Goal: Find specific page/section

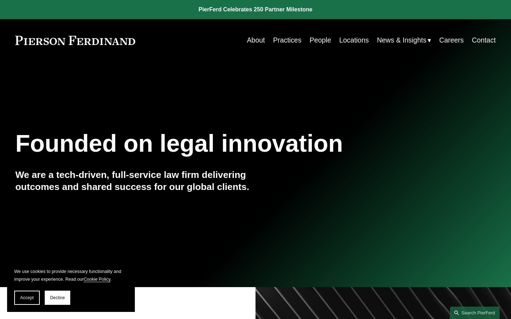
click at [345, 40] on link "Locations" at bounding box center [353, 40] width 29 height 14
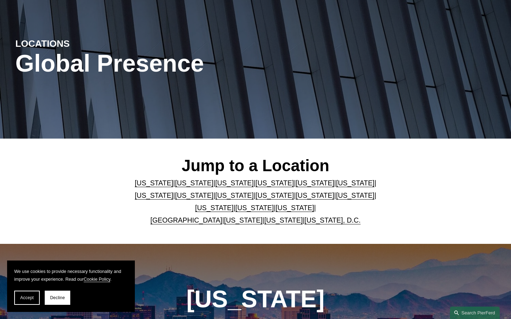
scroll to position [60, 0]
click at [276, 208] on link "Texas" at bounding box center [295, 208] width 38 height 8
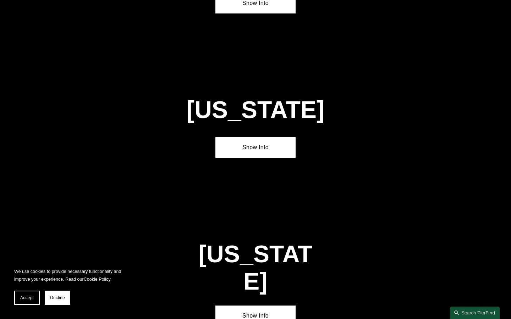
scroll to position [2328, 0]
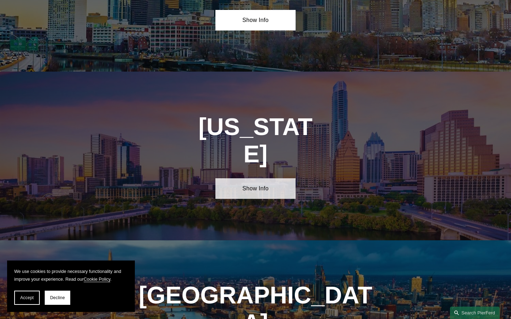
click at [259, 178] on link "Show Info" at bounding box center [255, 188] width 80 height 21
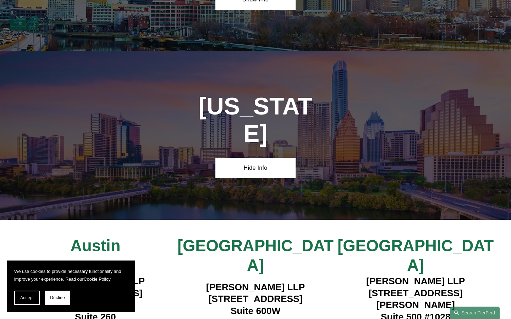
scroll to position [2349, 0]
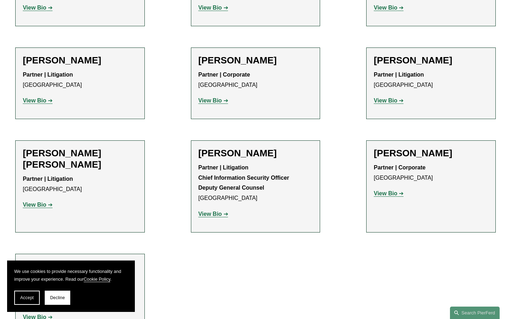
scroll to position [349, 0]
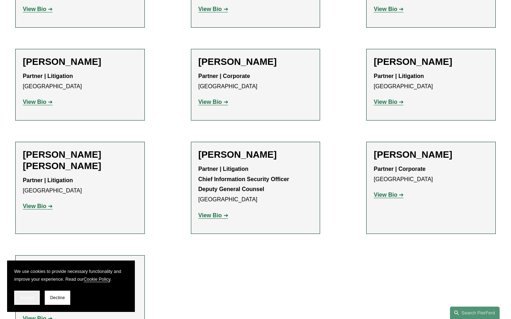
click at [20, 291] on button "Accept" at bounding box center [27, 298] width 26 height 14
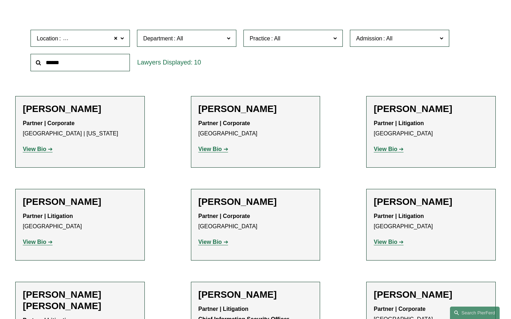
scroll to position [208, 0]
